Goal: Task Accomplishment & Management: Complete application form

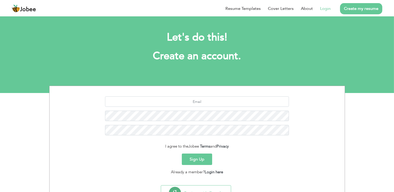
click at [322, 8] on link "Login" at bounding box center [325, 8] width 11 height 6
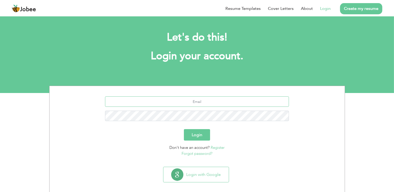
click at [188, 101] on input "text" at bounding box center [197, 101] width 184 height 10
type input "[EMAIL_ADDRESS][PERSON_NAME][DOMAIN_NAME]"
click at [196, 134] on button "Login" at bounding box center [197, 134] width 26 height 11
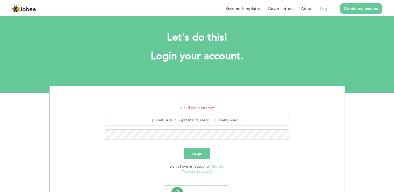
click at [195, 171] on link "Forgot password?" at bounding box center [197, 171] width 31 height 5
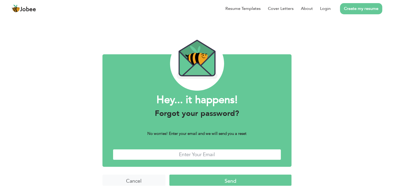
click at [192, 152] on input "text" at bounding box center [197, 154] width 169 height 11
type input "[EMAIL_ADDRESS][PERSON_NAME][DOMAIN_NAME]"
click at [213, 181] on input "Send" at bounding box center [230, 179] width 122 height 11
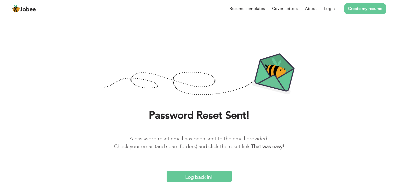
drag, startPoint x: 0, startPoint y: 0, endPoint x: 121, endPoint y: 197, distance: 231.1
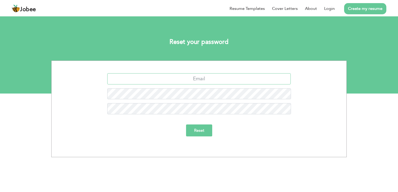
click at [188, 79] on input "text" at bounding box center [199, 78] width 184 height 11
type input "[EMAIL_ADDRESS][PERSON_NAME][DOMAIN_NAME]"
click at [197, 129] on input "Reset" at bounding box center [199, 130] width 26 height 12
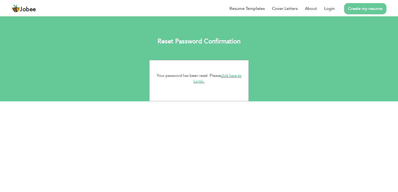
click at [197, 84] on link "click here to Login." at bounding box center [218, 78] width 48 height 11
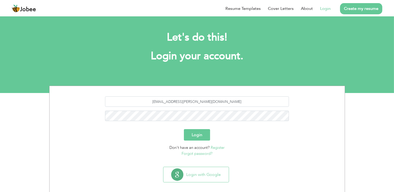
click at [195, 134] on button "Login" at bounding box center [197, 134] width 26 height 11
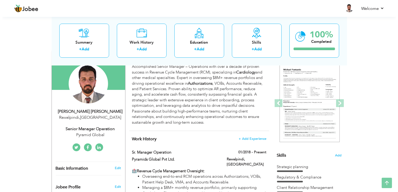
scroll to position [55, 0]
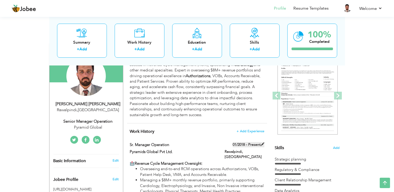
click at [250, 142] on label "01/2018 - Present" at bounding box center [249, 144] width 32 height 5
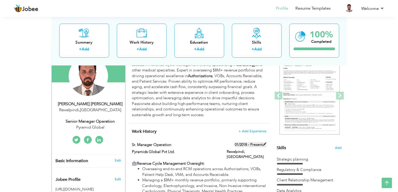
type input "Sr. Manager Operation"
type input "Pyramids Global Pvt Ltd."
type input "01/2018"
type input "[GEOGRAPHIC_DATA]"
type input "Rawalpindi"
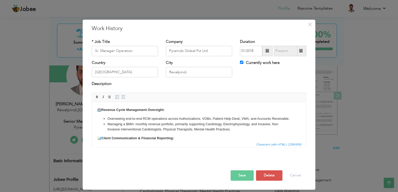
scroll to position [0, 0]
click at [300, 52] on span at bounding box center [302, 51] width 4 height 4
click at [240, 64] on input "Currently work here" at bounding box center [241, 61] width 3 height 3
checkbox input "false"
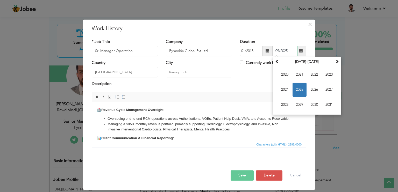
click at [281, 51] on input "09/2025" at bounding box center [286, 51] width 24 height 10
click at [277, 50] on input "09/2025" at bounding box center [286, 51] width 24 height 10
click at [277, 50] on input "06/2025" at bounding box center [286, 51] width 24 height 10
type input "06/2025"
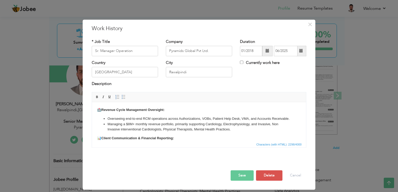
click at [237, 176] on button "Save" at bounding box center [242, 175] width 23 height 10
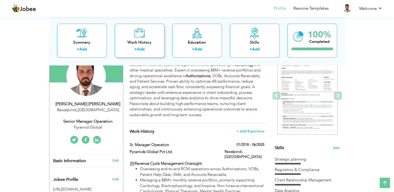
click at [142, 45] on div "Work History + Add" at bounding box center [140, 40] width 50 height 34
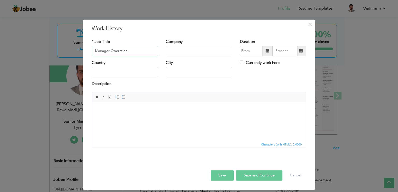
type input "Manager Operation"
type input "Medheave"
click at [124, 53] on input "Manager Operation" at bounding box center [125, 51] width 66 height 10
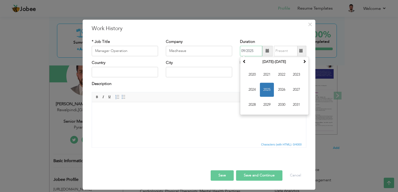
click at [241, 53] on input "09/2025" at bounding box center [251, 51] width 22 height 10
type input "9/2025"
type input "07/2025"
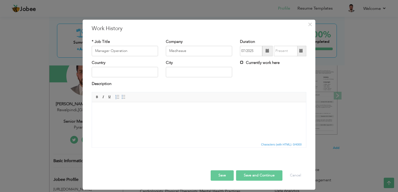
click at [240, 63] on input "Currently work here" at bounding box center [241, 61] width 3 height 3
checkbox input "true"
click at [126, 75] on input "text" at bounding box center [125, 72] width 66 height 10
type input "[GEOGRAPHIC_DATA]"
type input "Rawalpindi"
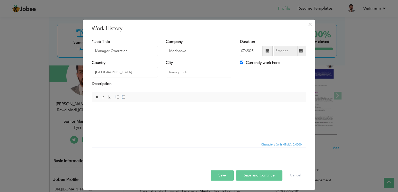
click at [124, 109] on body at bounding box center [199, 109] width 204 height 5
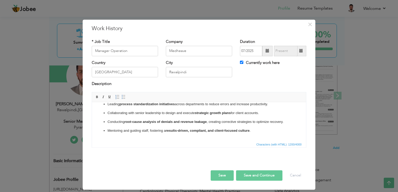
click at [246, 173] on button "Save and Continue" at bounding box center [259, 175] width 46 height 10
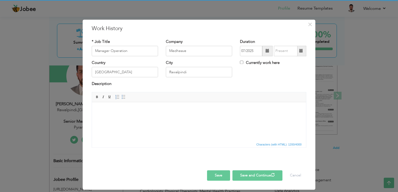
checkbox input "false"
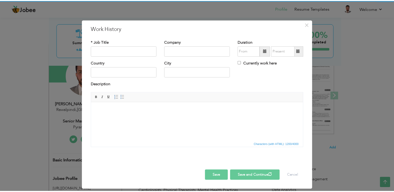
scroll to position [0, 0]
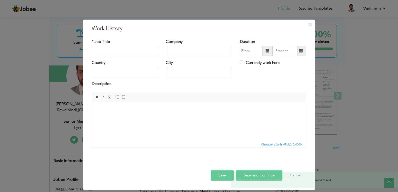
click at [392, 178] on span "×" at bounding box center [391, 179] width 4 height 5
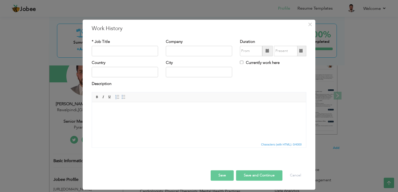
click at [217, 174] on button "Save" at bounding box center [222, 175] width 23 height 10
click at [291, 175] on button "Cancel" at bounding box center [296, 175] width 22 height 10
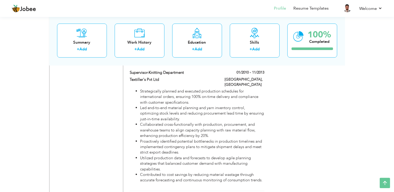
scroll to position [759, 0]
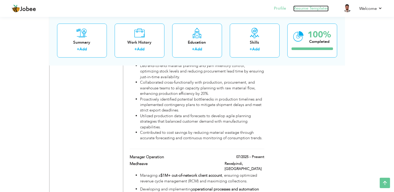
click at [308, 9] on link "Resume Templates" at bounding box center [310, 8] width 35 height 6
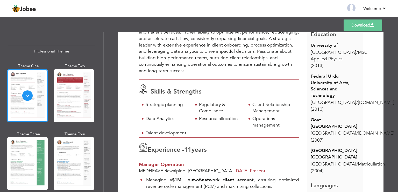
scroll to position [149, 0]
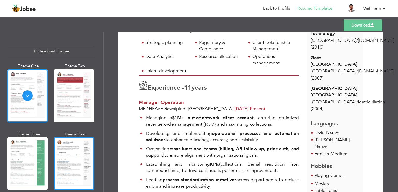
click at [81, 156] on div at bounding box center [74, 163] width 40 height 53
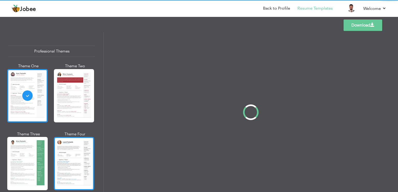
scroll to position [0, 0]
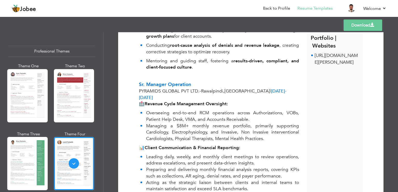
scroll to position [311, 0]
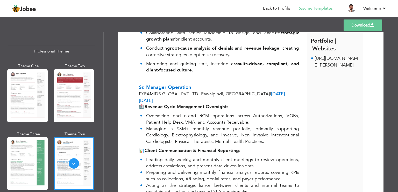
click at [359, 22] on link "Download" at bounding box center [363, 24] width 39 height 11
